Goal: Task Accomplishment & Management: Use online tool/utility

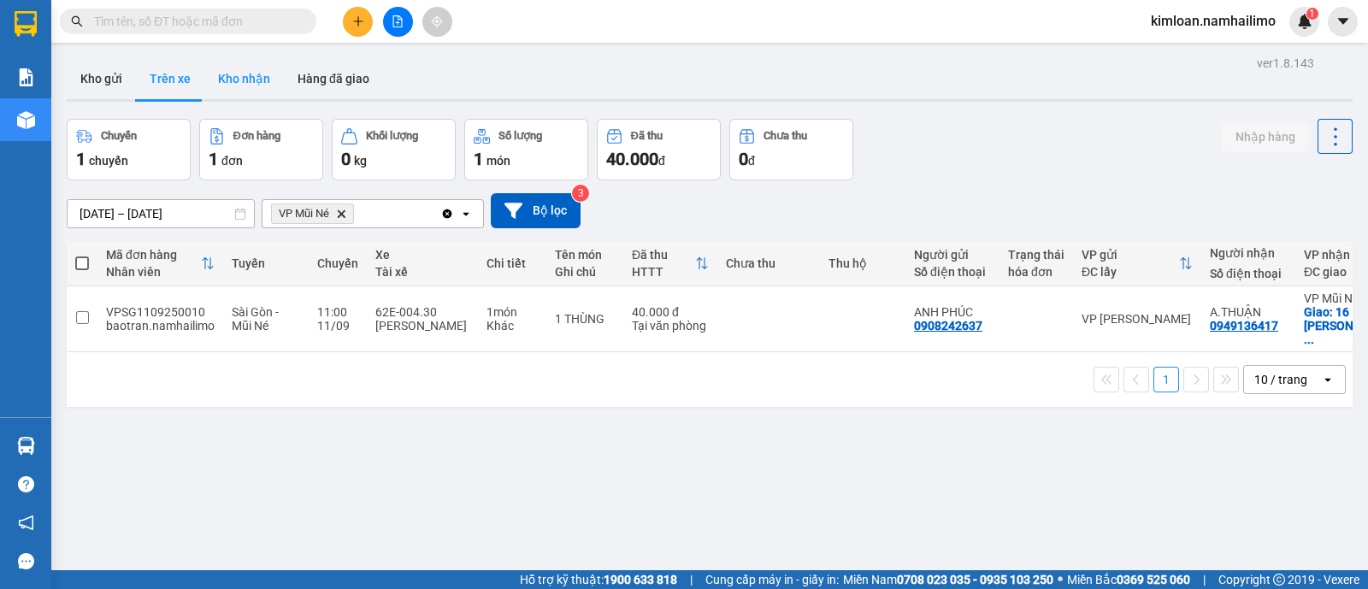
click at [248, 83] on button "Kho nhận" at bounding box center [244, 78] width 80 height 41
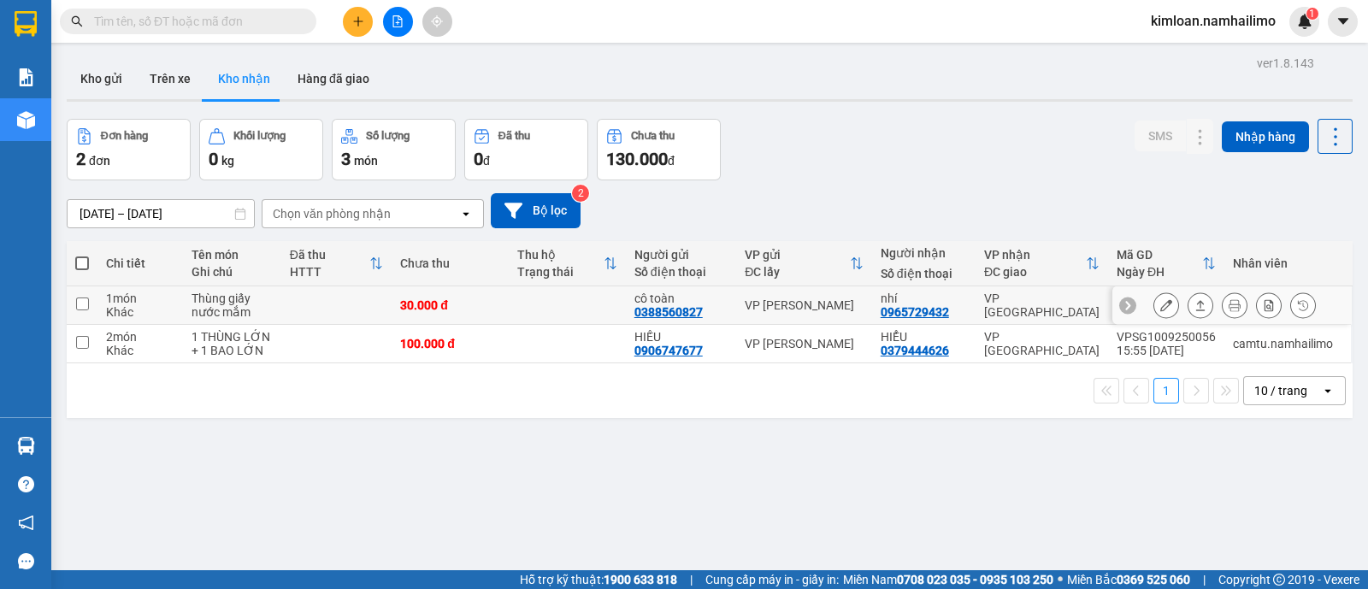
click at [719, 247] on button at bounding box center [1167, 306] width 24 height 30
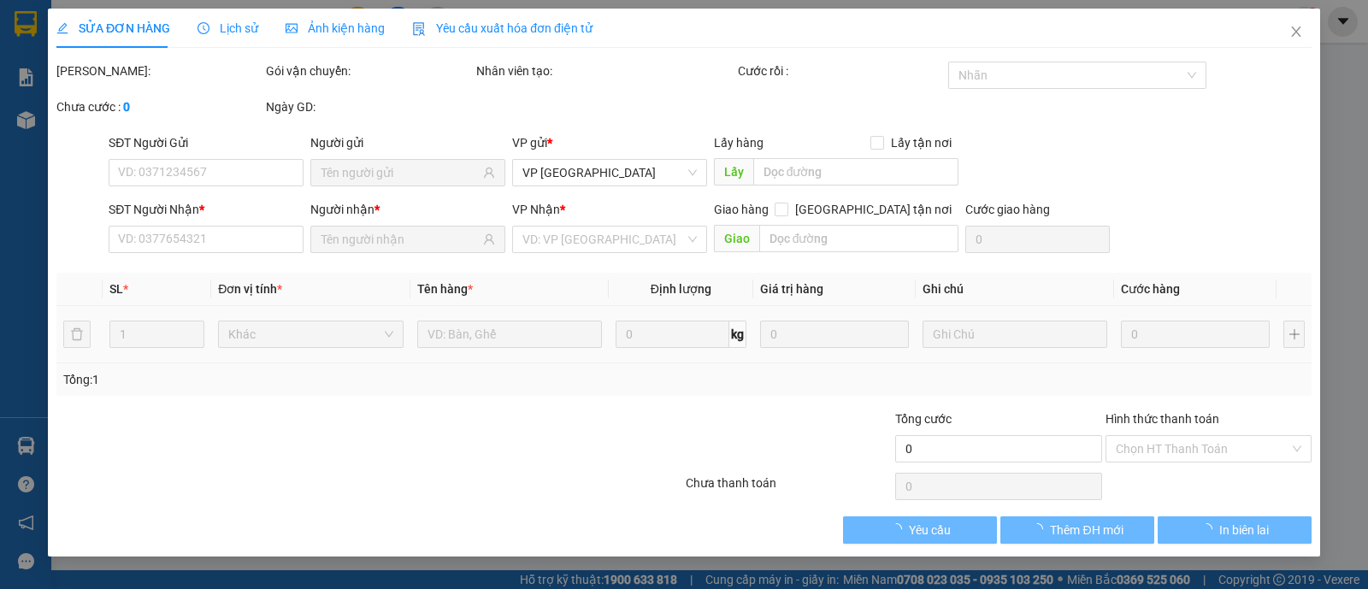
type input "0388560827"
type input "cô toàn"
type input "0965729432"
type input "nhí"
type input "30.000"
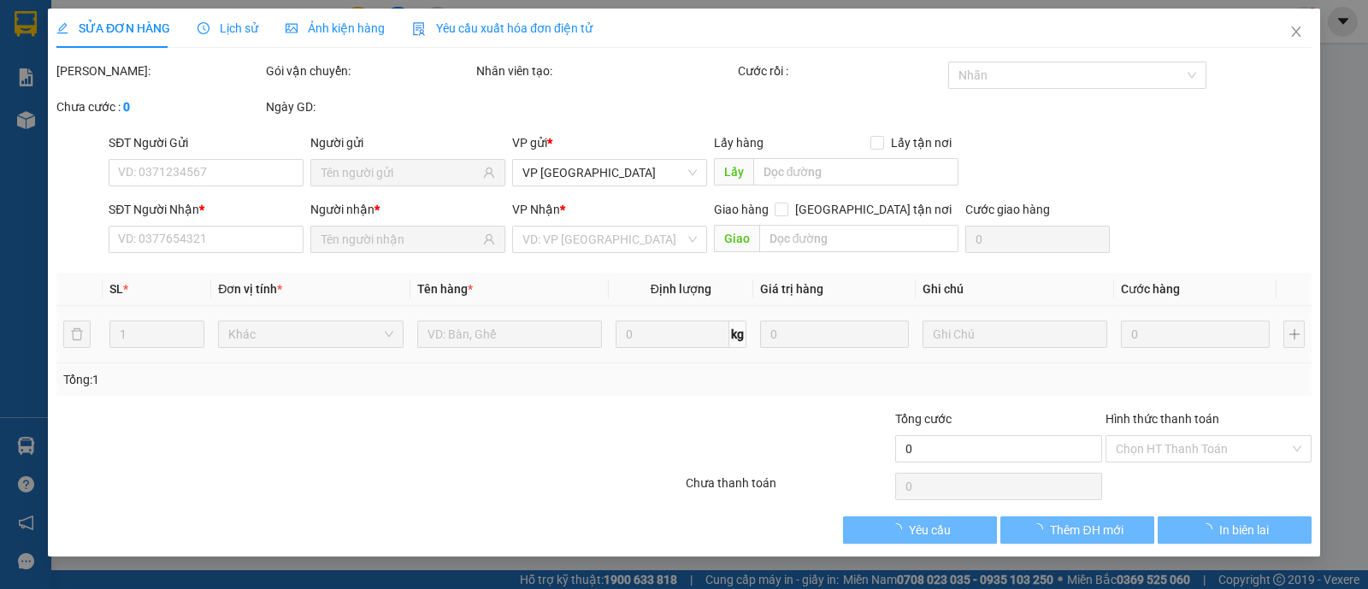
type input "30.000"
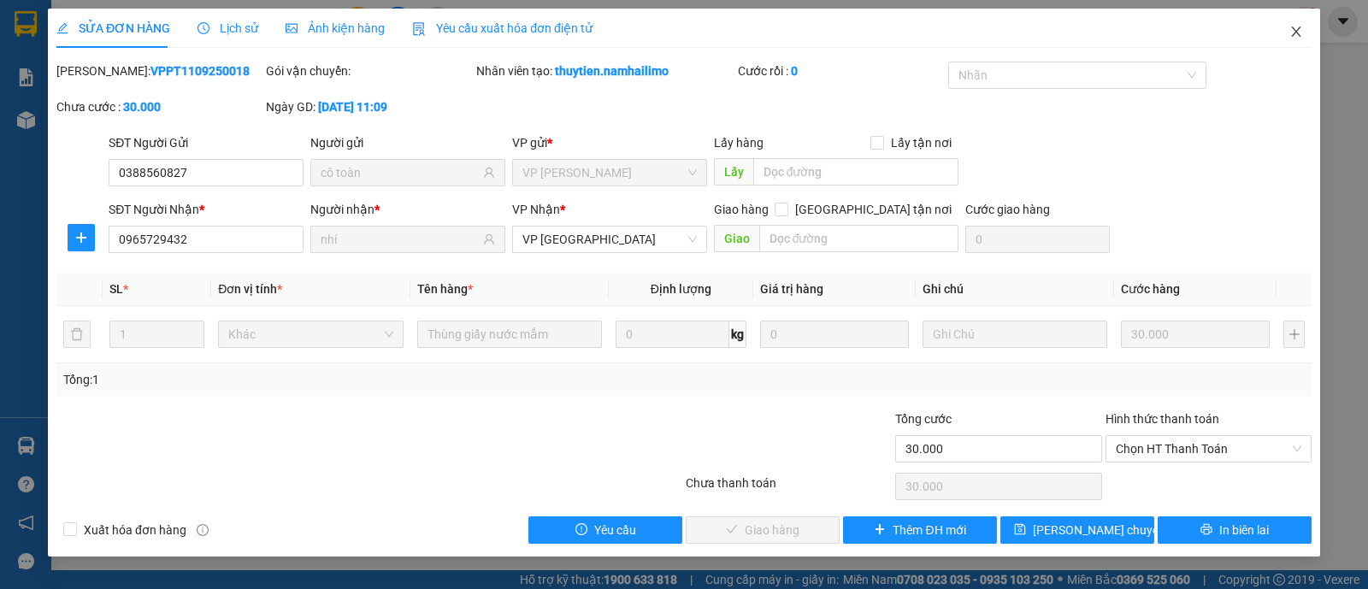
click at [719, 29] on icon "close" at bounding box center [1297, 32] width 14 height 14
